Goal: Information Seeking & Learning: Find contact information

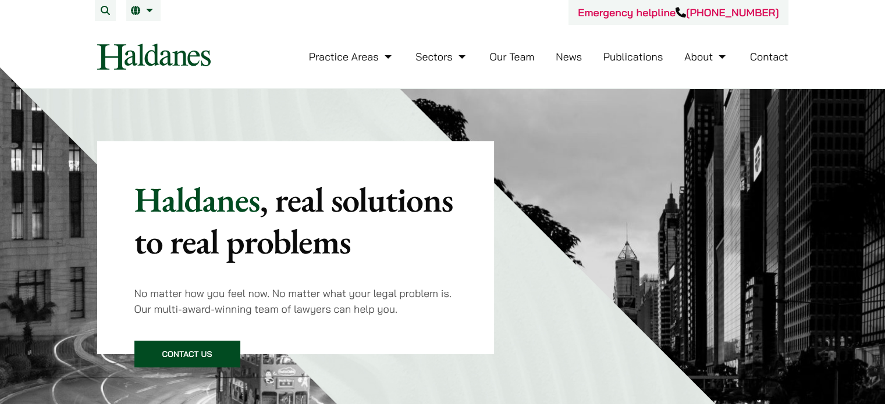
click at [776, 54] on link "Contact" at bounding box center [769, 56] width 38 height 13
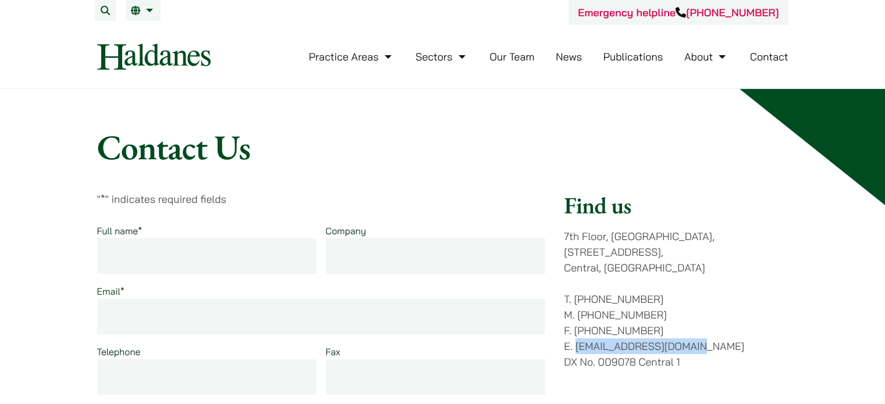
drag, startPoint x: 578, startPoint y: 333, endPoint x: 707, endPoint y: 328, distance: 128.7
click at [707, 328] on p "T. (852) 2868 1234 M. (852) 9763 5524 F. (852) 2845 1637 E. enquiries@haldanes.…" at bounding box center [676, 331] width 224 height 79
drag, startPoint x: 576, startPoint y: 329, endPoint x: 699, endPoint y: 330, distance: 123.4
click at [699, 330] on p "T. (852) 2868 1234 M. (852) 9763 5524 F. (852) 2845 1637 E. enquiries@haldanes.…" at bounding box center [676, 331] width 224 height 79
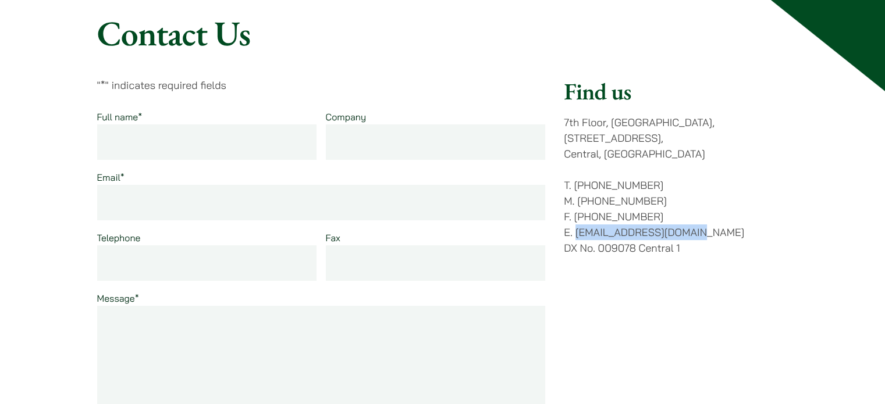
scroll to position [116, 0]
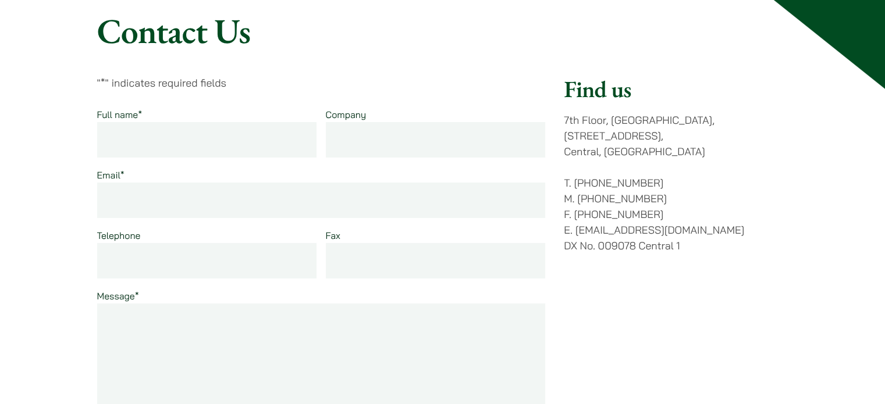
click at [727, 248] on div "Find us 7th Floor, Ruttonjee House, 11 Duddell Street, Central, Hong Kong T. (8…" at bounding box center [676, 301] width 224 height 453
click at [574, 214] on p "T. (852) 2868 1234 M. (852) 9763 5524 F. (852) 2845 1637 E. enquiries@haldanes.…" at bounding box center [676, 214] width 224 height 79
drag, startPoint x: 575, startPoint y: 214, endPoint x: 713, endPoint y: 209, distance: 138.6
click at [713, 209] on p "T. (852) 2868 1234 M. (852) 9763 5524 F. (852) 2845 1637 E. enquiries@haldanes.…" at bounding box center [676, 214] width 224 height 79
click at [731, 212] on p "T. (852) 2868 1234 M. (852) 9763 5524 F. (852) 2845 1637 E. enquiries@haldanes.…" at bounding box center [676, 214] width 224 height 79
